Goal: Find specific page/section: Find specific page/section

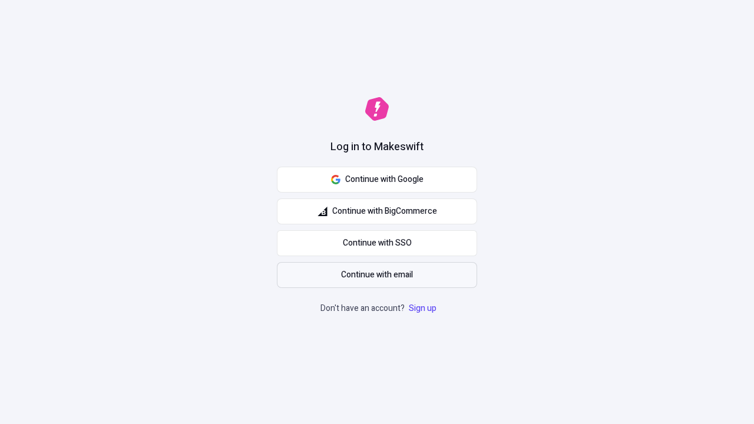
click at [377, 275] on span "Continue with email" at bounding box center [377, 274] width 72 height 13
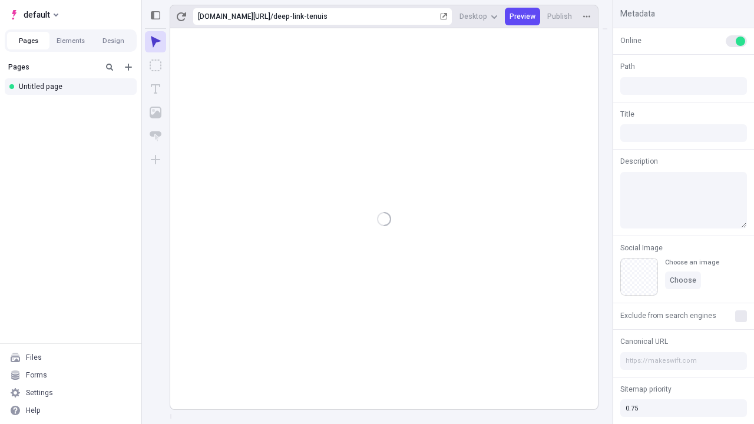
type input "/deep-link-tenuis"
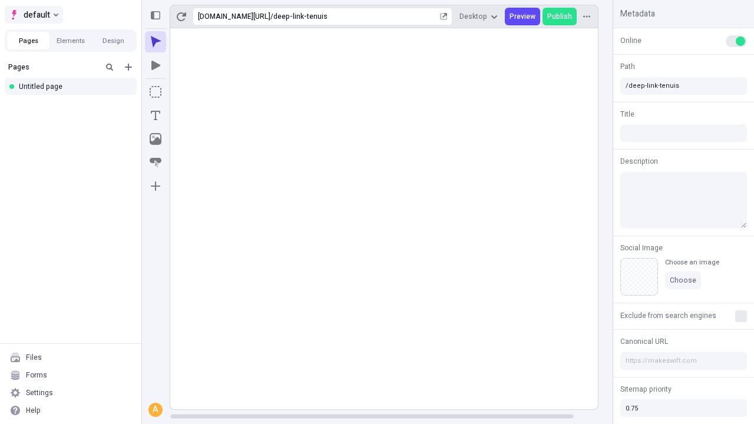
click at [33, 15] on span "default" at bounding box center [37, 15] width 26 height 14
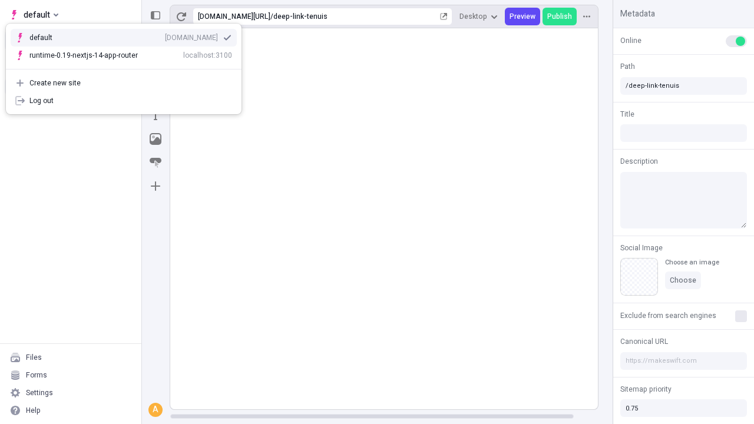
click at [165, 35] on div "qee9k4dy7d.staging.makeswift.site" at bounding box center [191, 37] width 53 height 9
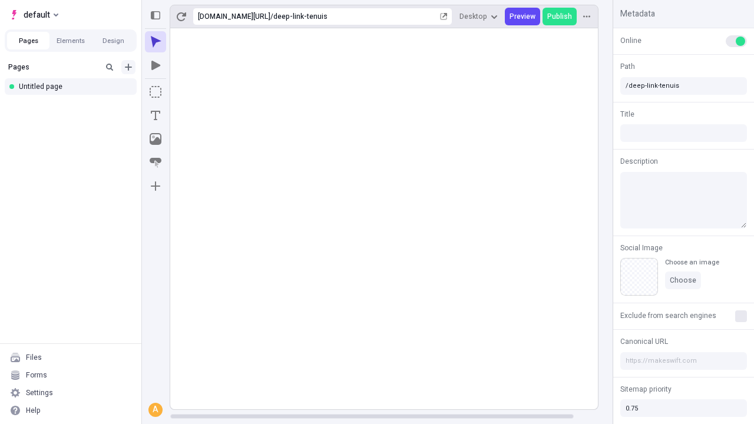
click at [128, 67] on icon "Add new" at bounding box center [128, 67] width 7 height 7
click at [74, 105] on div "Blank page" at bounding box center [74, 107] width 113 height 18
type input "/deep-link-apud"
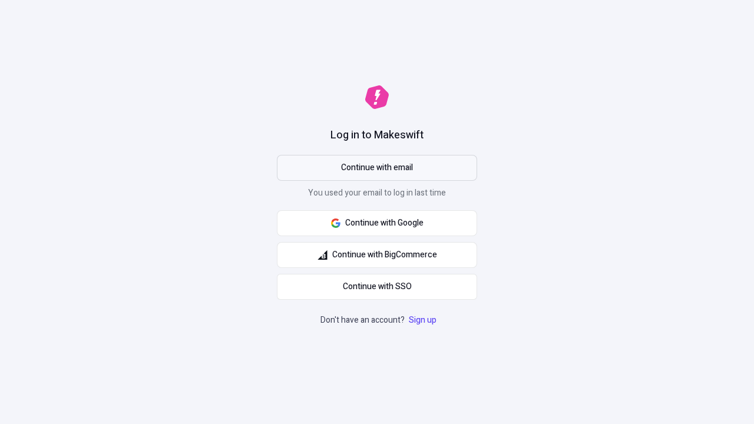
click at [377, 168] on span "Continue with email" at bounding box center [377, 167] width 72 height 13
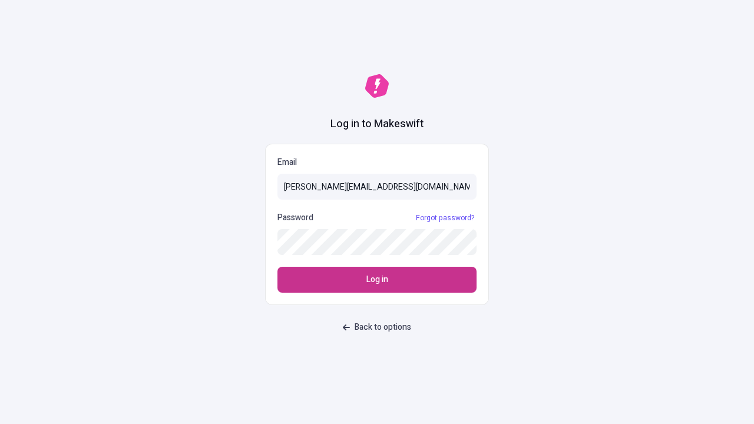
click at [377, 280] on span "Log in" at bounding box center [377, 279] width 22 height 13
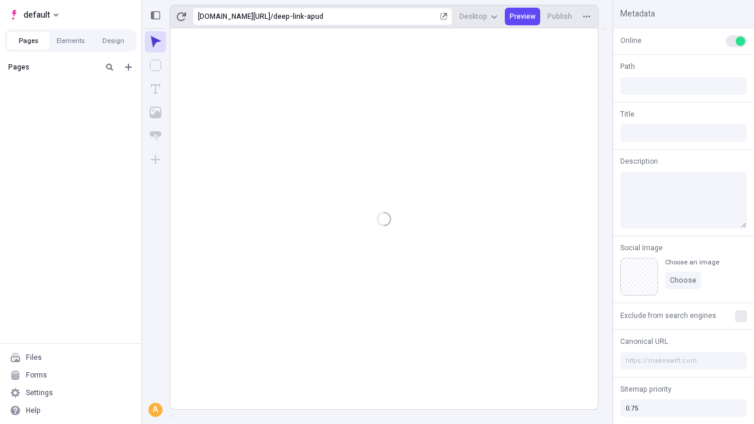
type input "/deep-link-apud"
